Goal: Task Accomplishment & Management: Use online tool/utility

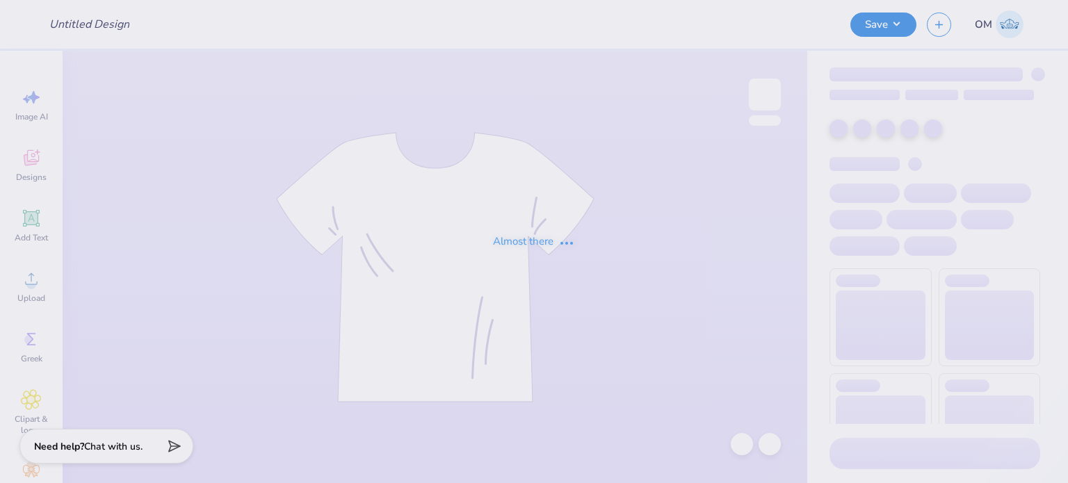
type input "[PERSON_NAME] : [GEOGRAPHIC_DATA][US_STATE]: [PERSON_NAME]"
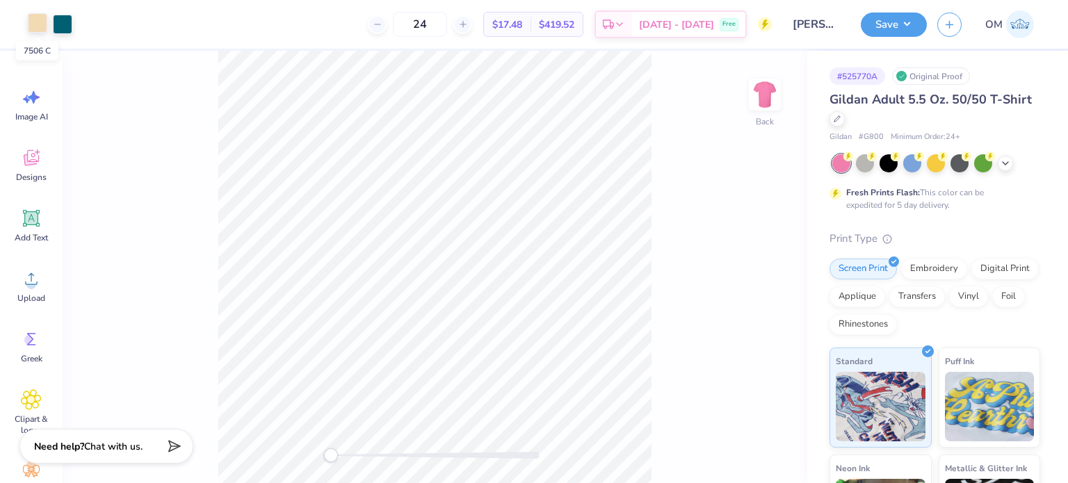
click at [29, 23] on div at bounding box center [37, 22] width 19 height 19
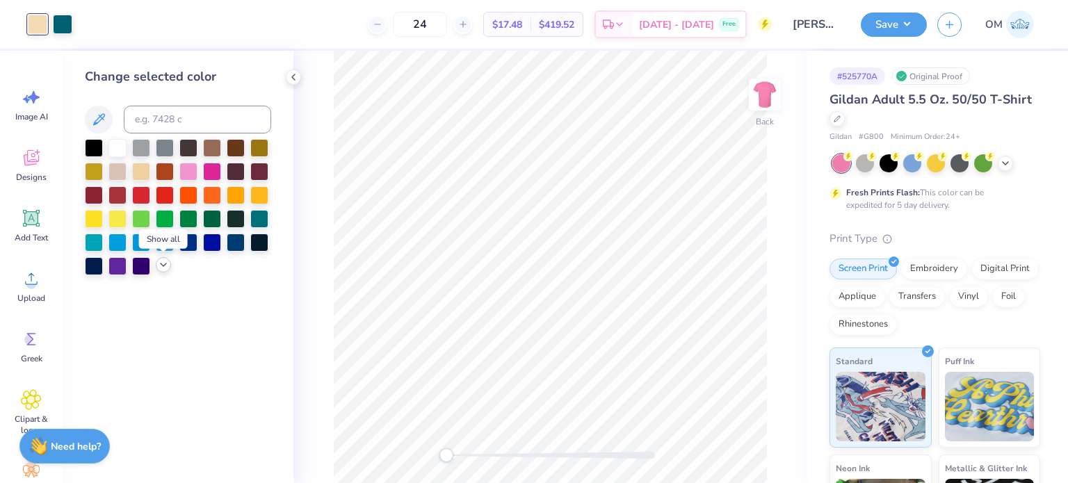
click at [158, 266] on icon at bounding box center [163, 264] width 11 height 11
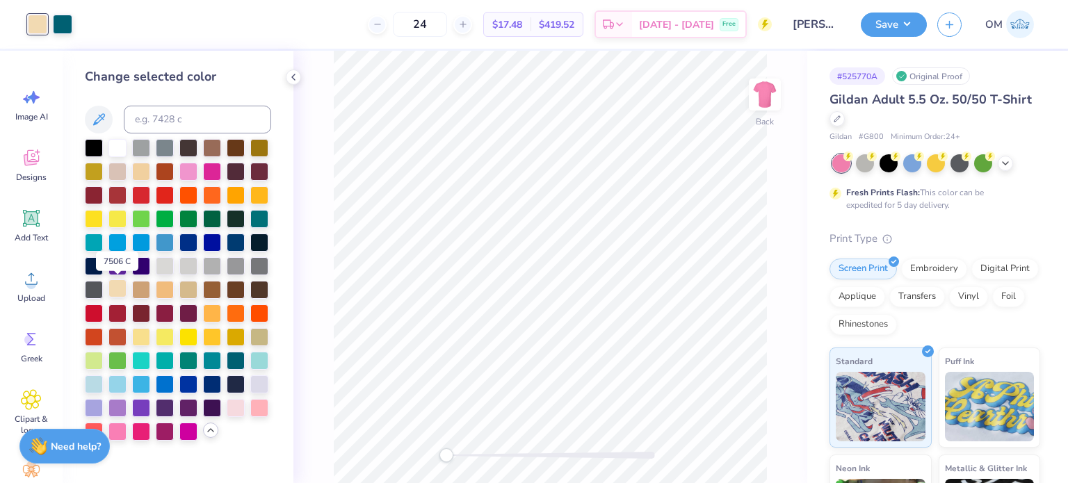
click at [111, 287] on div at bounding box center [117, 288] width 18 height 18
click at [231, 404] on div at bounding box center [236, 407] width 18 height 18
click at [233, 403] on div at bounding box center [236, 407] width 18 height 18
click at [298, 80] on icon at bounding box center [293, 77] width 11 height 11
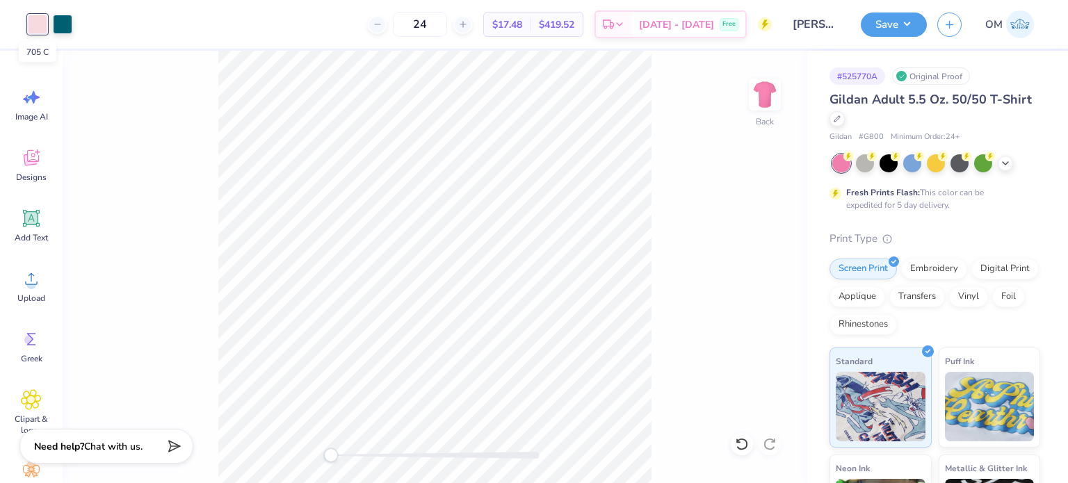
click at [36, 27] on div at bounding box center [37, 24] width 19 height 19
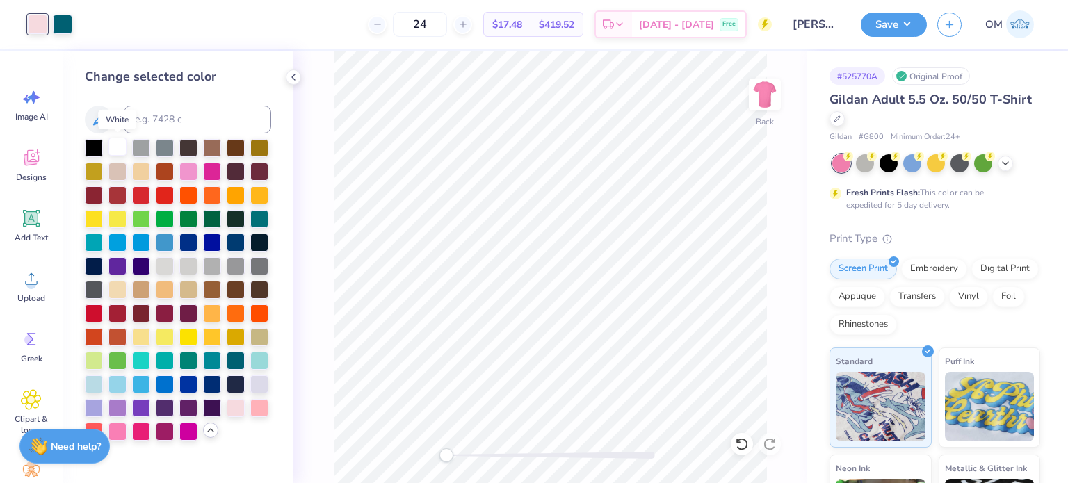
click at [116, 149] on div at bounding box center [117, 147] width 18 height 18
click at [292, 72] on icon at bounding box center [293, 77] width 11 height 11
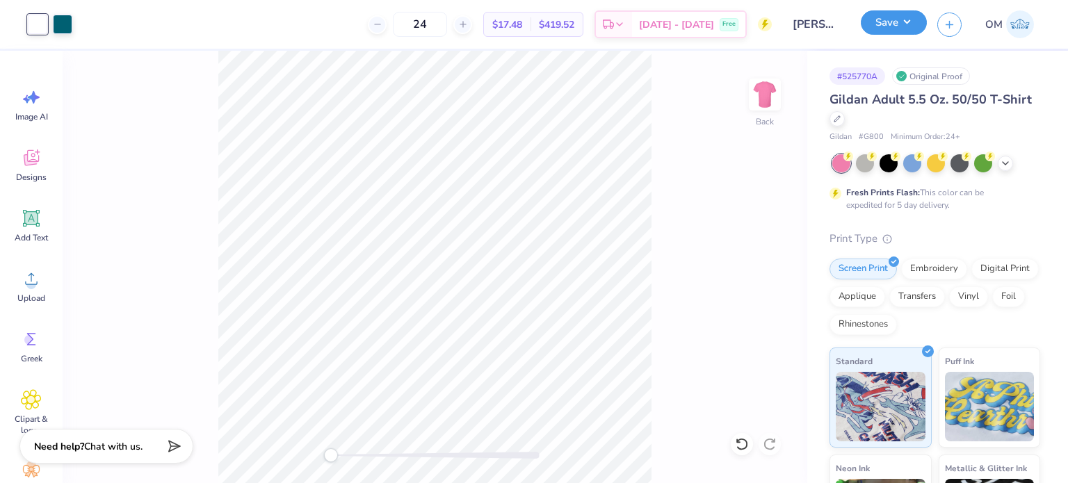
click at [873, 33] on button "Save" at bounding box center [894, 22] width 66 height 24
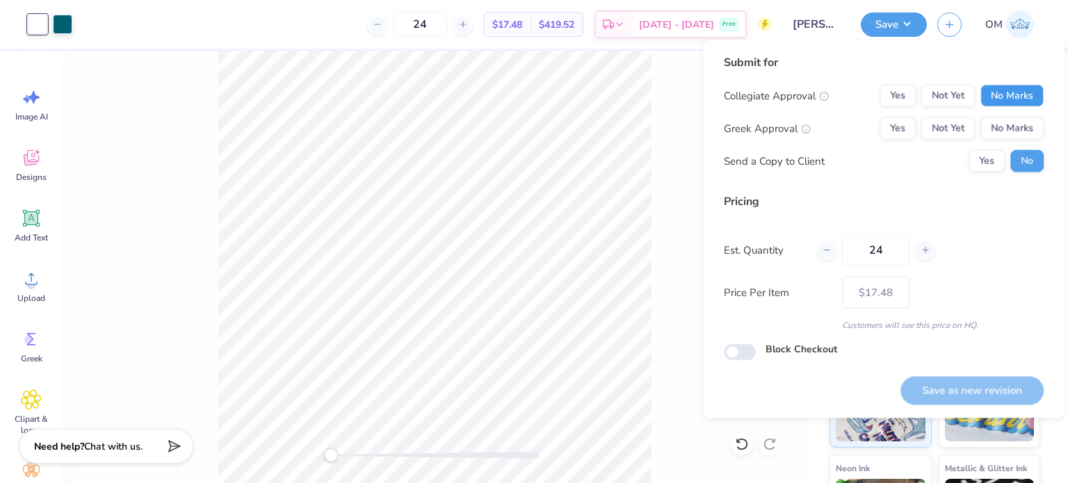
click at [998, 91] on button "No Marks" at bounding box center [1011, 96] width 63 height 22
click at [893, 124] on button "Yes" at bounding box center [897, 128] width 36 height 22
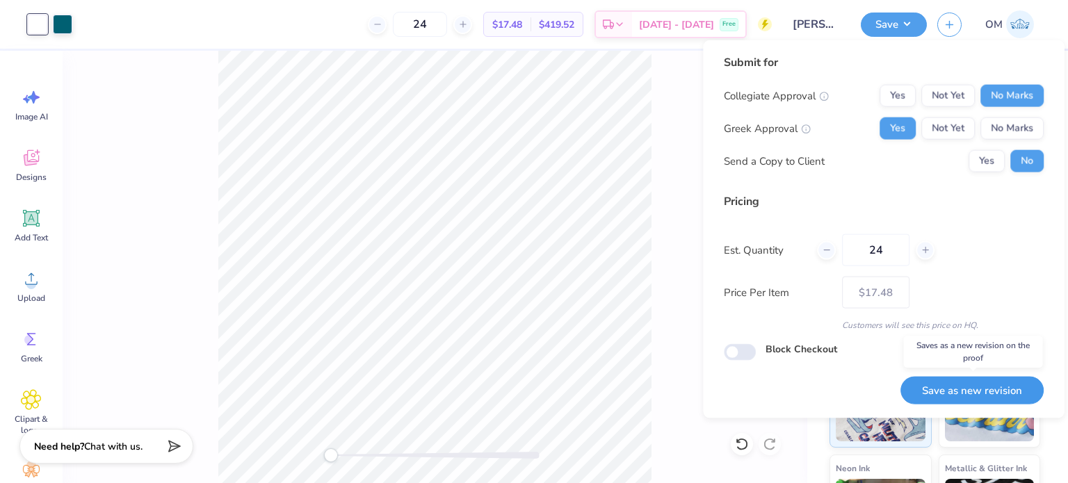
click at [927, 386] on button "Save as new revision" at bounding box center [971, 390] width 143 height 29
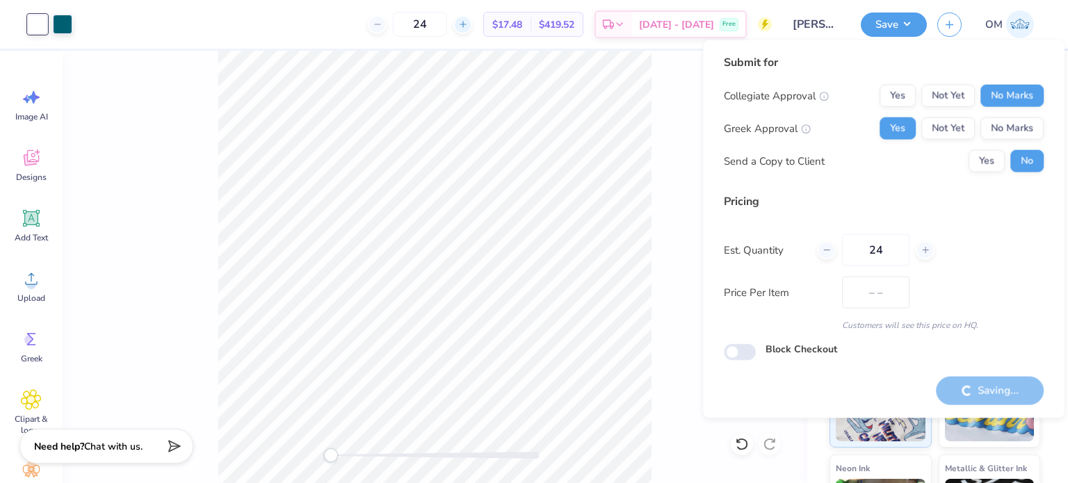
type input "$17.48"
